Goal: Task Accomplishment & Management: Use online tool/utility

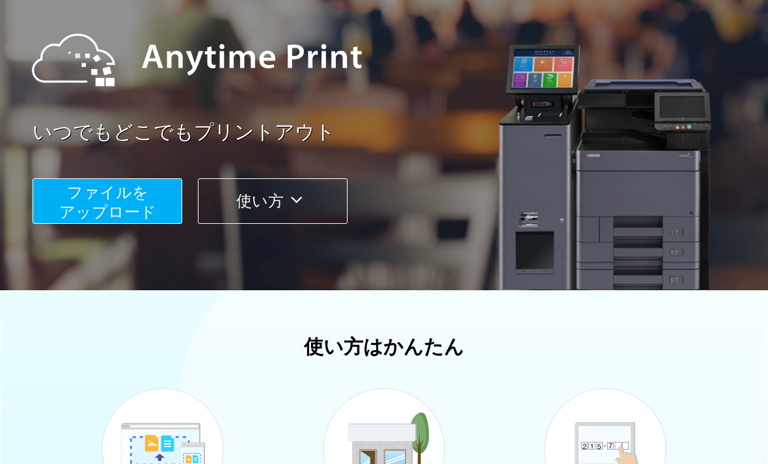
click at [133, 203] on span "ファイルを ​​アップロード" at bounding box center [107, 202] width 97 height 37
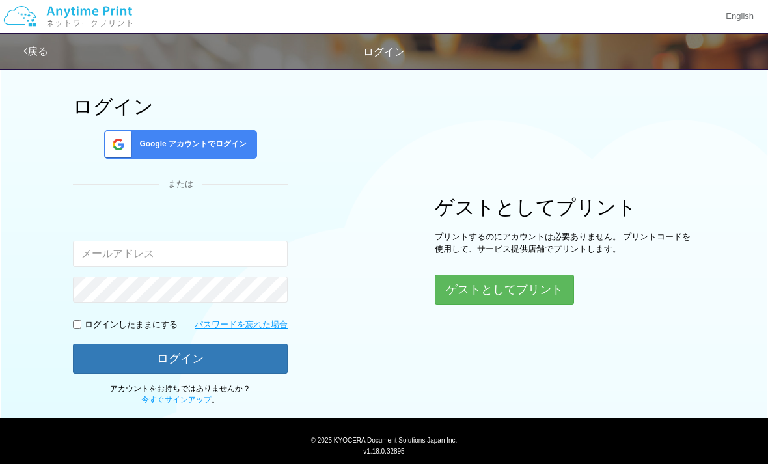
scroll to position [44, 0]
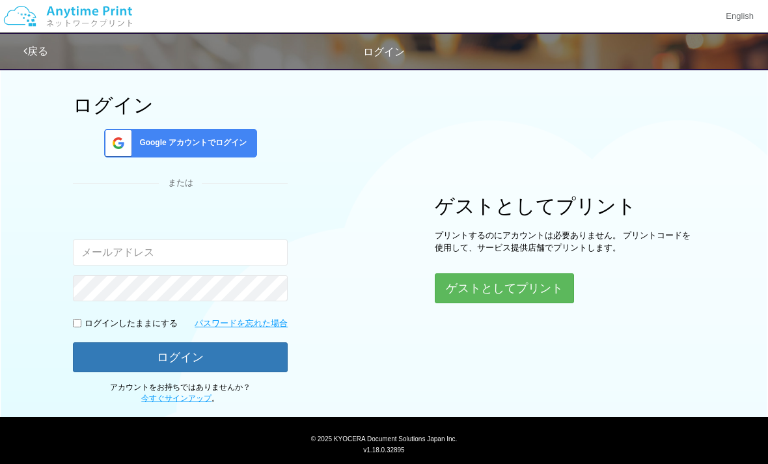
click at [546, 284] on button "ゲストとしてプリント" at bounding box center [504, 288] width 139 height 30
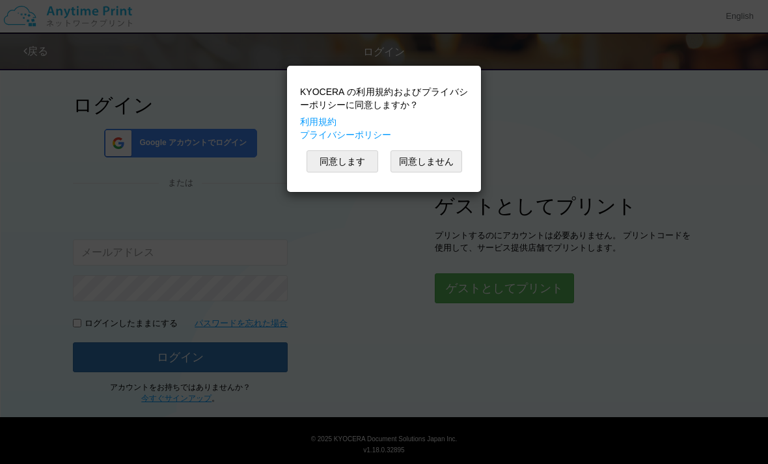
click at [353, 162] on button "同意します" at bounding box center [343, 161] width 72 height 22
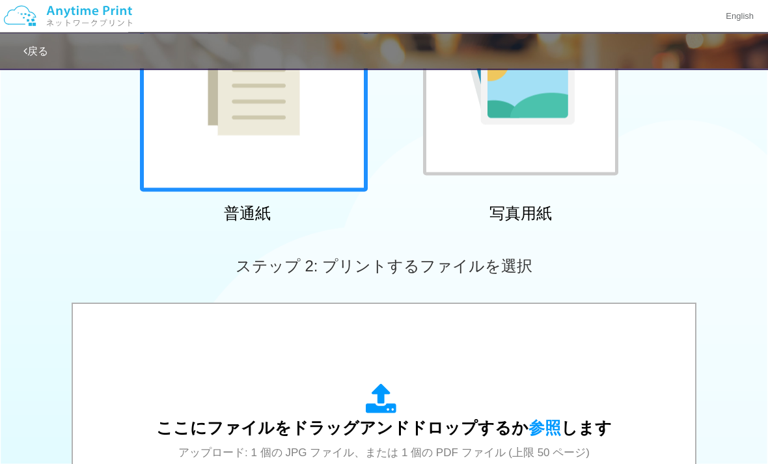
scroll to position [191, 0]
click at [549, 426] on span "参照" at bounding box center [544, 427] width 33 height 18
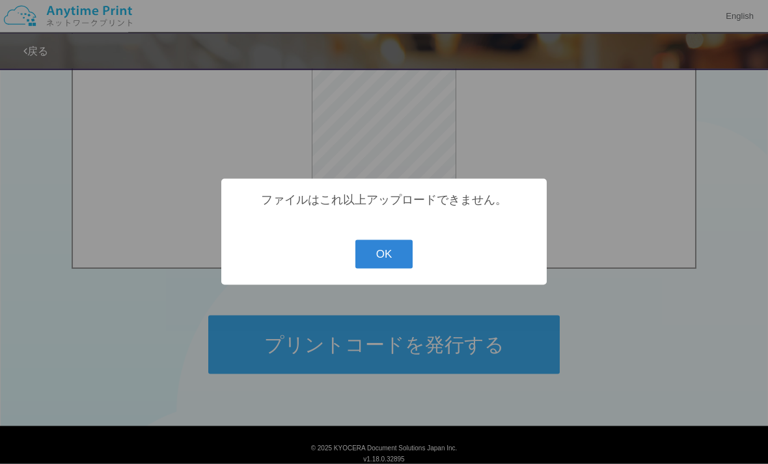
scroll to position [483, 0]
click at [387, 269] on button "OK" at bounding box center [384, 254] width 58 height 29
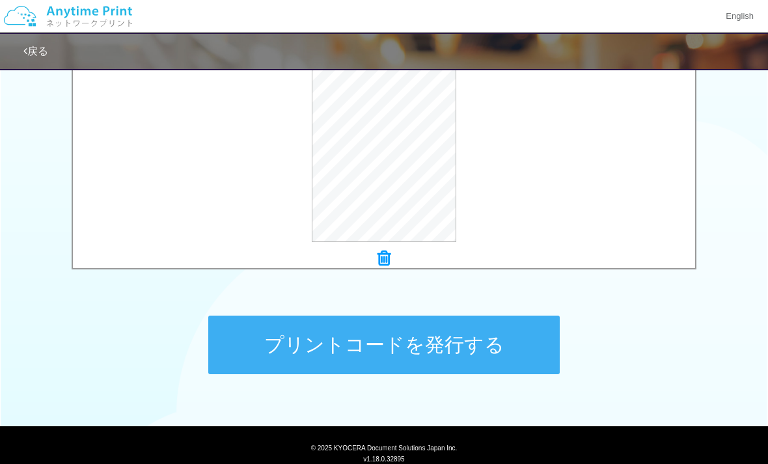
click at [390, 252] on icon at bounding box center [383, 258] width 13 height 17
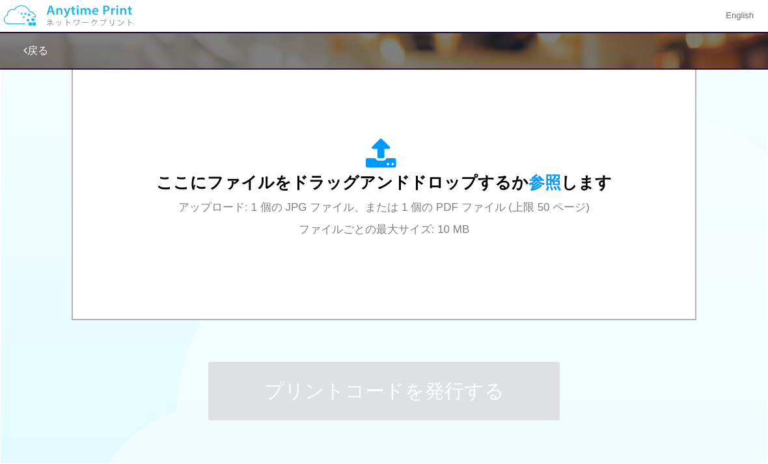
scroll to position [437, 0]
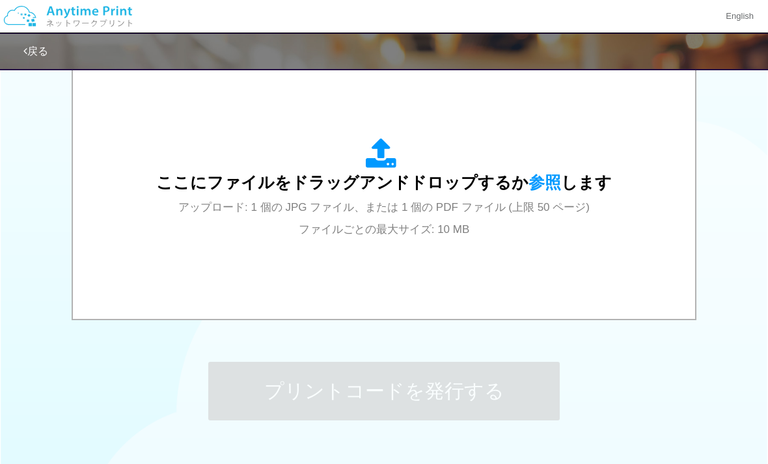
click at [528, 185] on span "参照" at bounding box center [544, 182] width 33 height 18
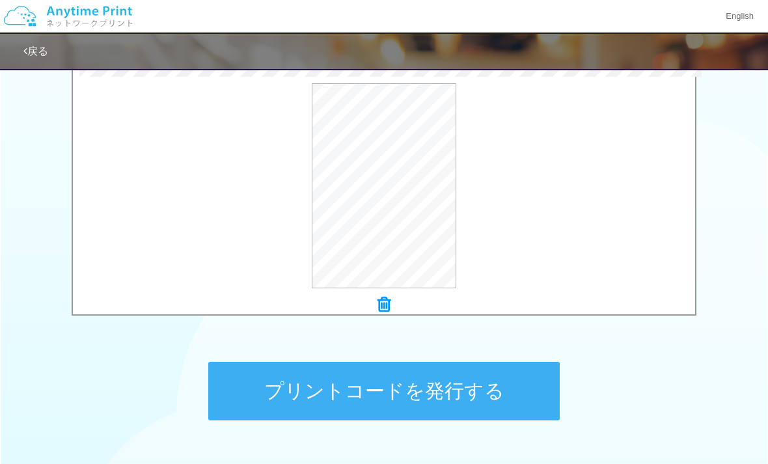
click at [507, 385] on button "プリントコードを発行する" at bounding box center [383, 391] width 351 height 59
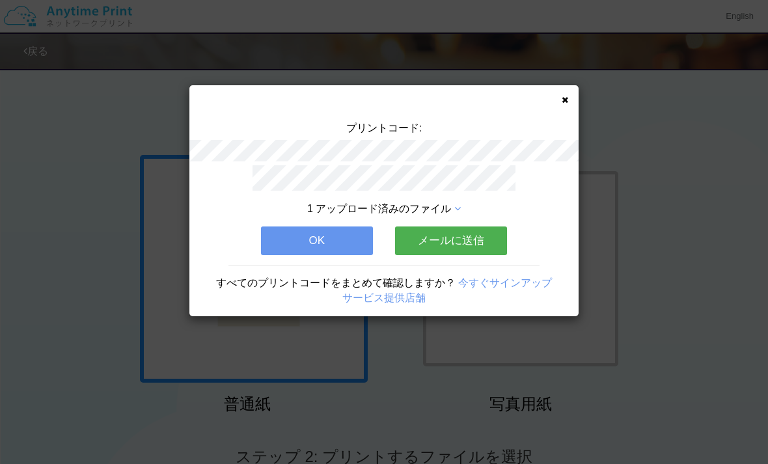
click at [340, 228] on button "OK" at bounding box center [317, 240] width 112 height 29
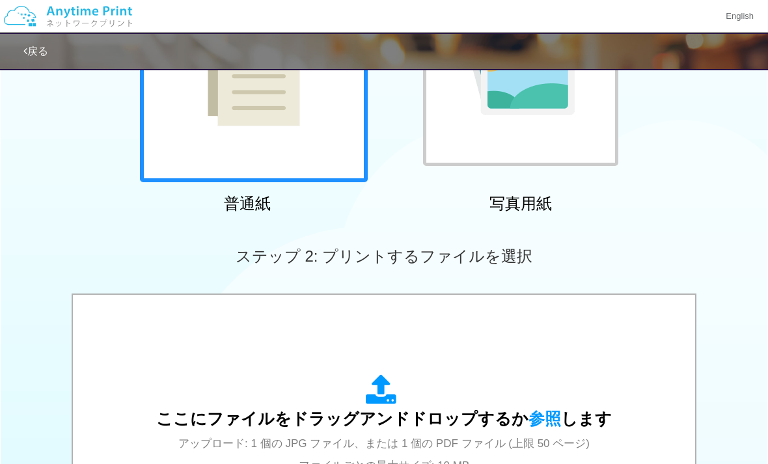
scroll to position [213, 0]
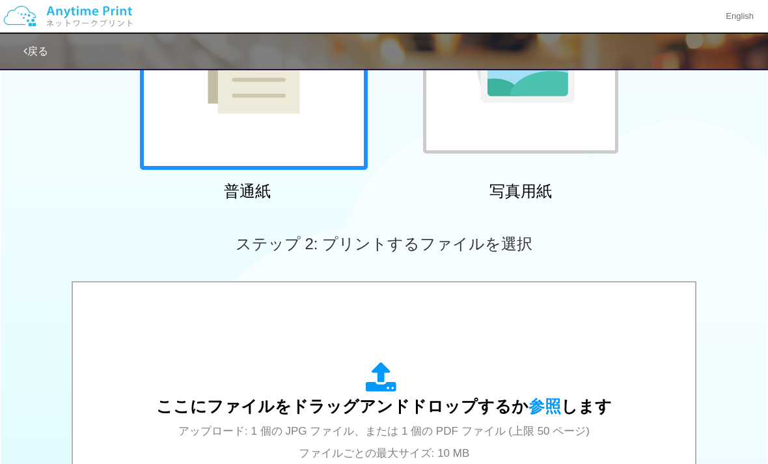
click at [548, 403] on span "参照" at bounding box center [544, 406] width 33 height 18
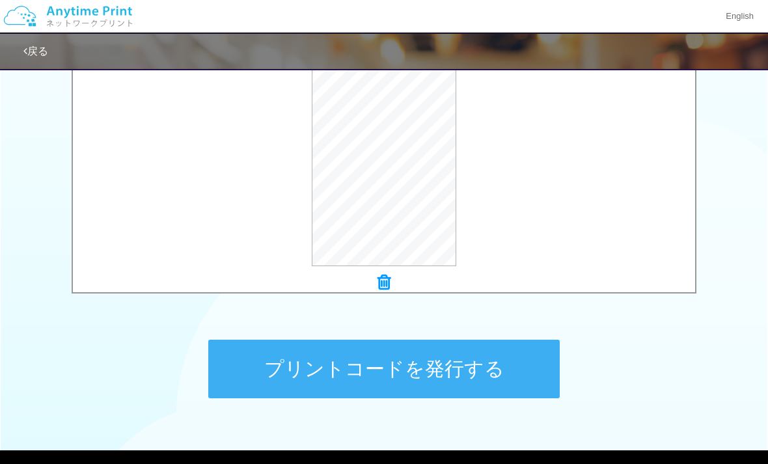
scroll to position [459, 0]
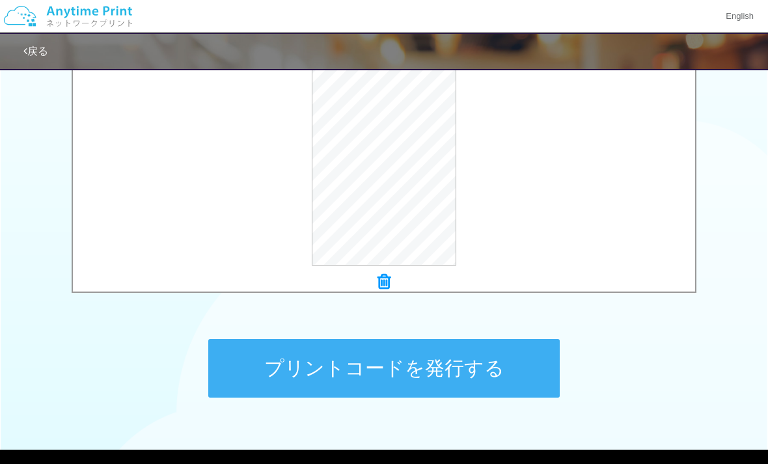
click at [491, 364] on button "プリントコードを発行する" at bounding box center [383, 368] width 351 height 59
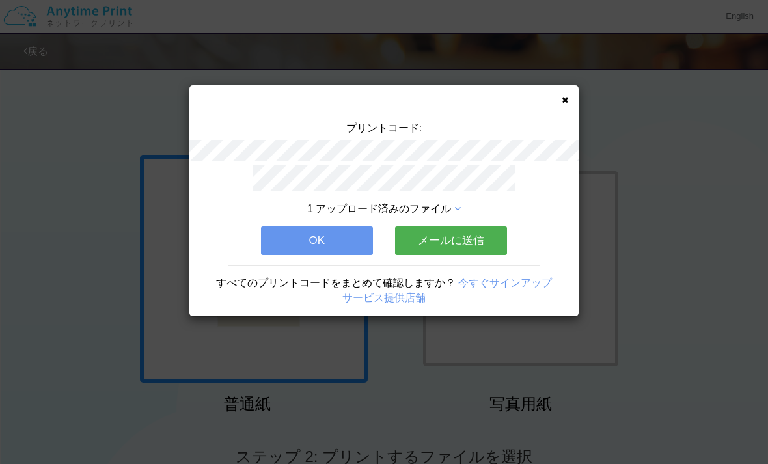
click at [571, 98] on div "プリントコード: 1 アップロード済みのファイル OK メールに送信 すべてのプリントコードをまとめて確認しますか？ 今すぐサインアップ サービス提供店舗" at bounding box center [383, 200] width 389 height 231
click at [566, 94] on div "プリントコード: 1 アップロード済みのファイル OK メールに送信 すべてのプリントコードをまとめて確認しますか？ 今すぐサインアップ サービス提供店舗" at bounding box center [383, 200] width 389 height 231
click at [558, 102] on div "プリントコード: 1 アップロード済みのファイル OK メールに送信 すべてのプリントコードをまとめて確認しますか？ 今すぐサインアップ サービス提供店舗" at bounding box center [383, 200] width 389 height 231
click at [567, 98] on icon at bounding box center [565, 100] width 7 height 8
